Goal: Contribute content

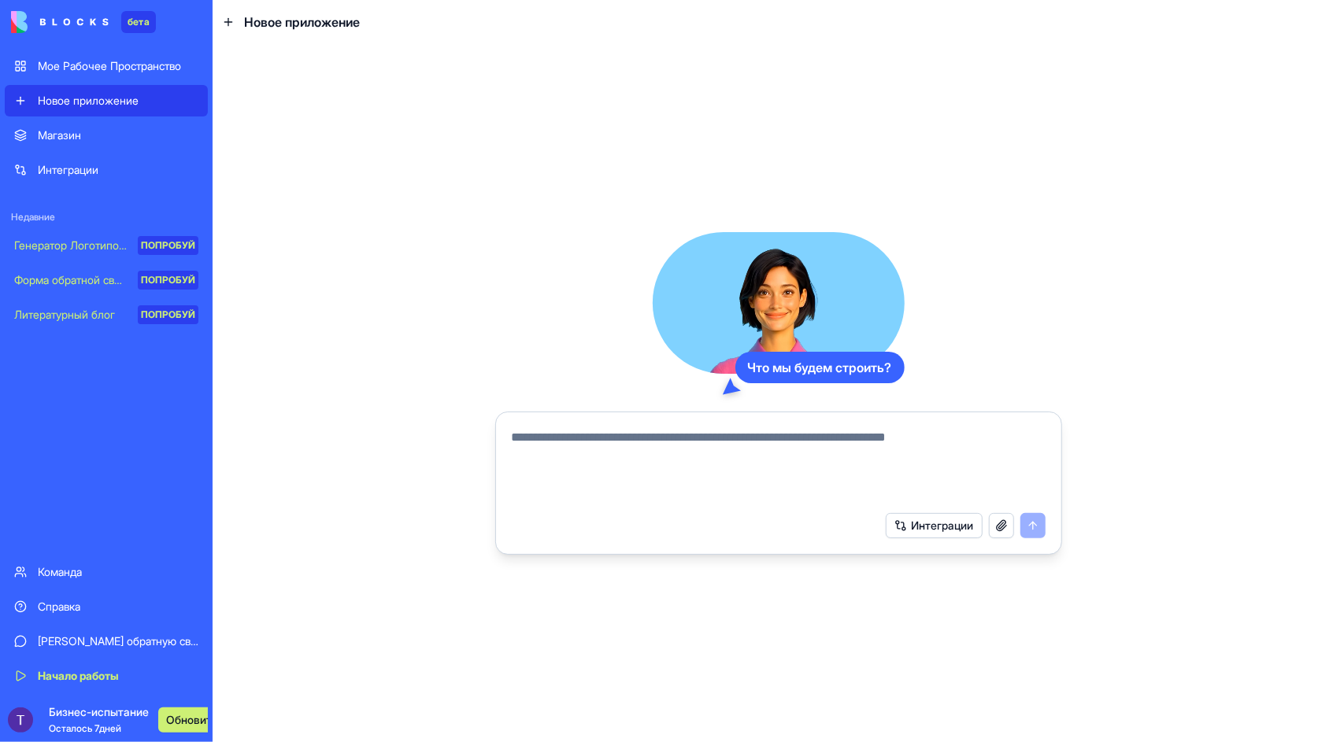
click at [602, 458] on textarea at bounding box center [779, 466] width 534 height 76
click at [173, 720] on ya-tr-span "Обновить" at bounding box center [192, 720] width 52 height 16
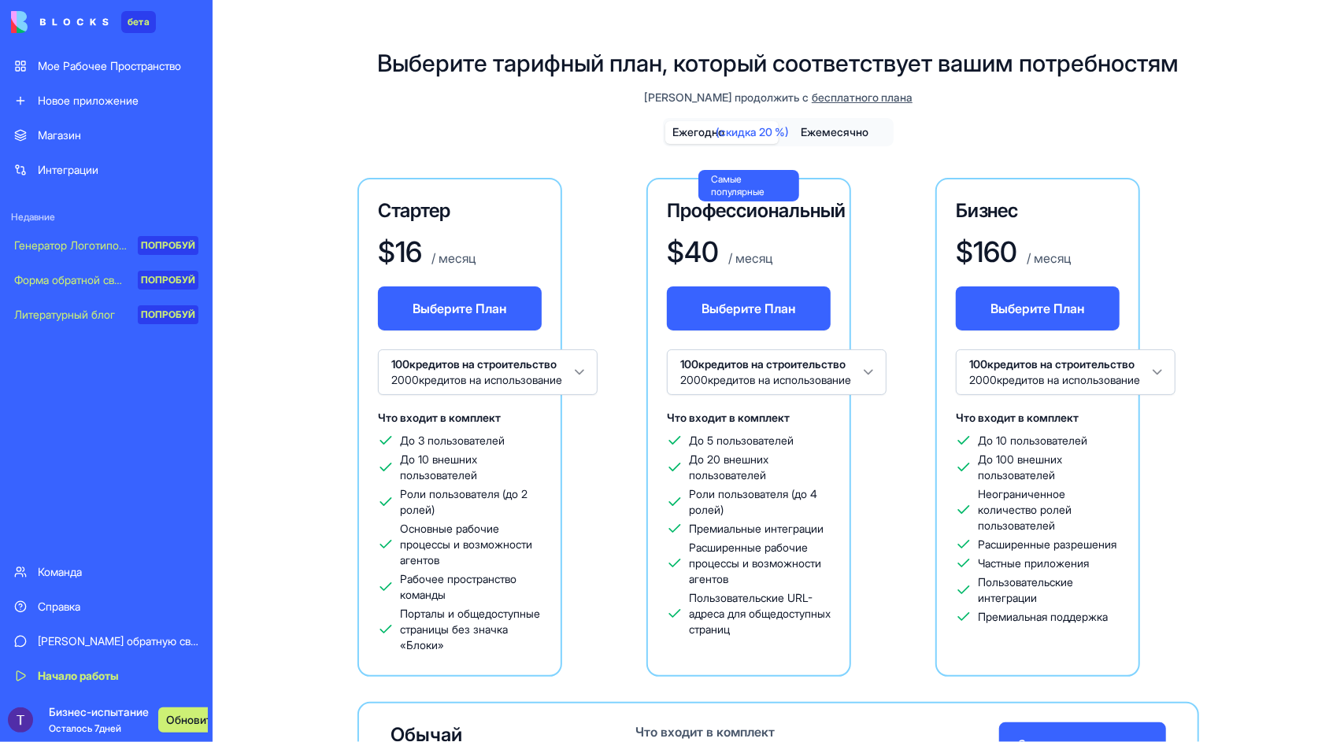
click at [588, 373] on html "бета Мое Рабочее Пространство Новое приложение Магазин Интеграции Недавние Гене…" at bounding box center [672, 371] width 1344 height 742
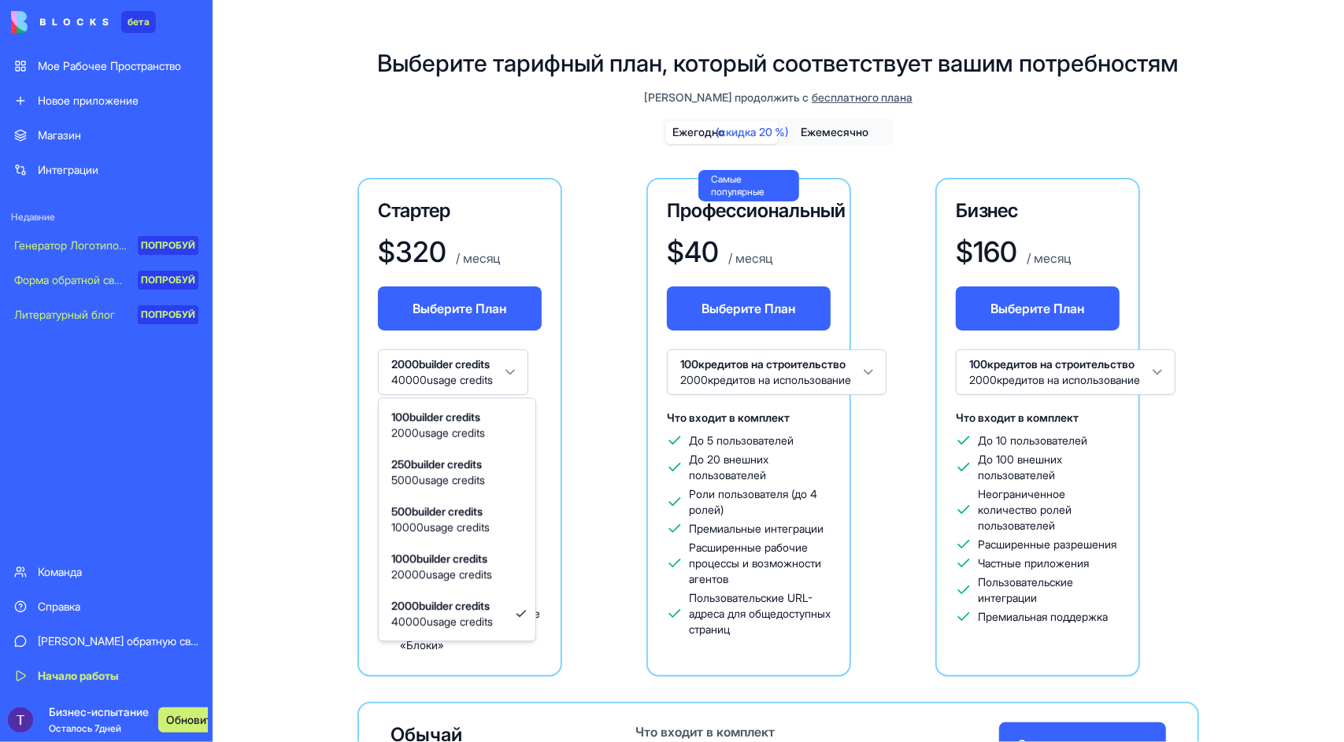
click at [598, 365] on html "бета Мое Рабочее Пространство Новое приложение Магазин Интеграции Недавние Гене…" at bounding box center [672, 371] width 1344 height 742
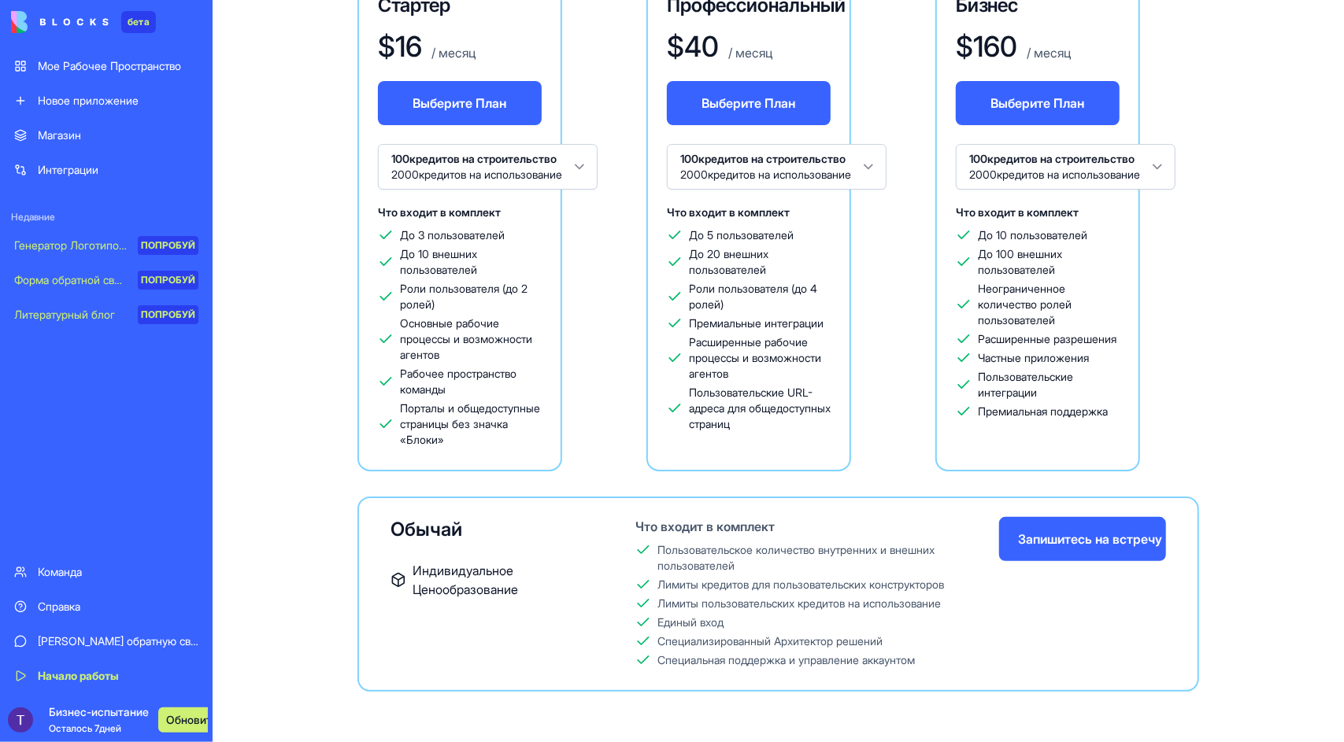
scroll to position [220, 0]
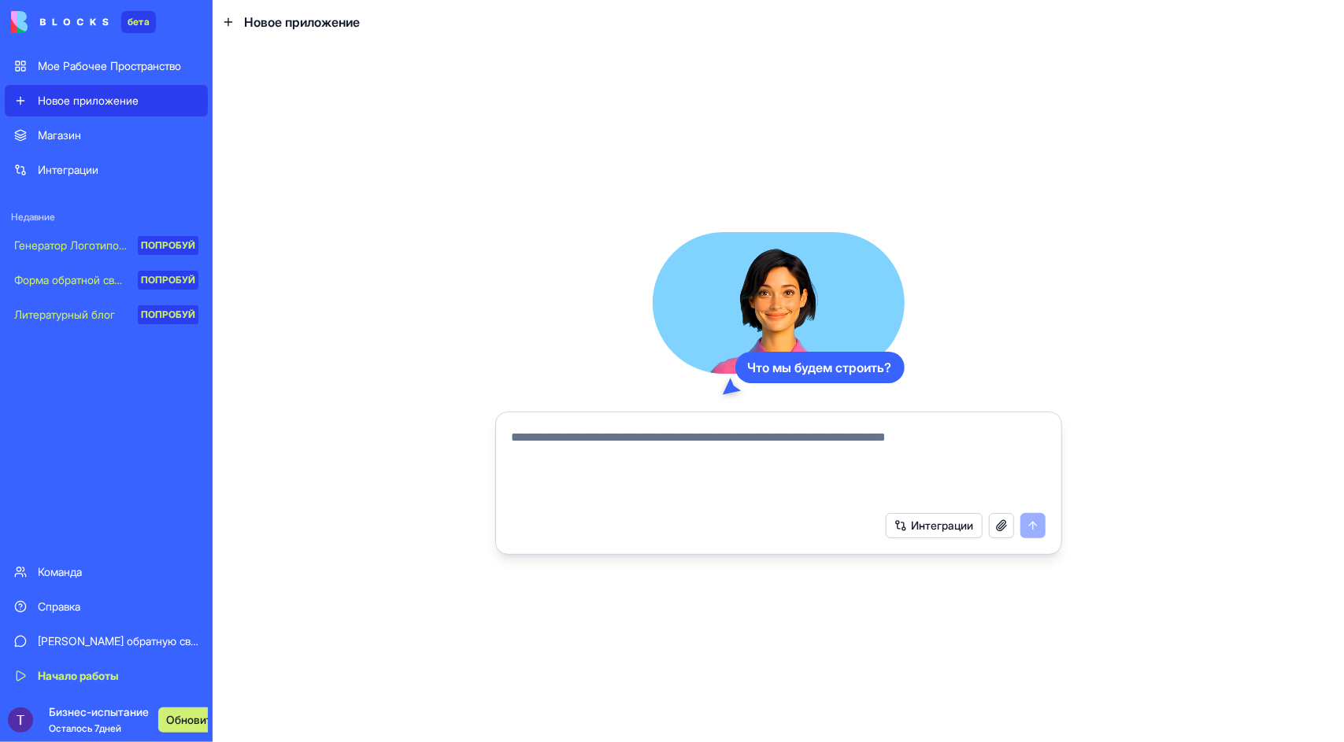
click at [649, 447] on textarea at bounding box center [779, 466] width 534 height 76
type textarea "**********"
